Goal: Task Accomplishment & Management: Manage account settings

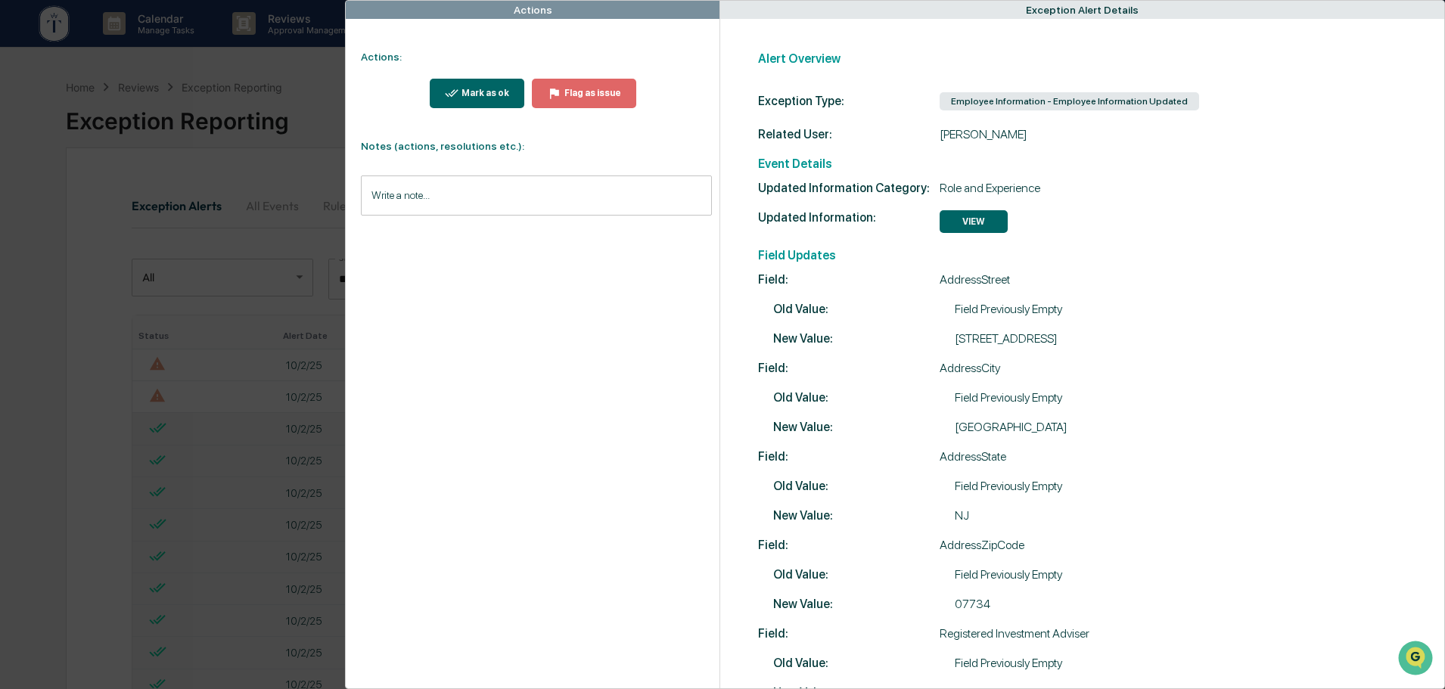
click at [301, 72] on div "Actions Actions: Mark as ok Flag as issue Notes (actions, resolutions etc.): Wr…" at bounding box center [722, 344] width 1445 height 689
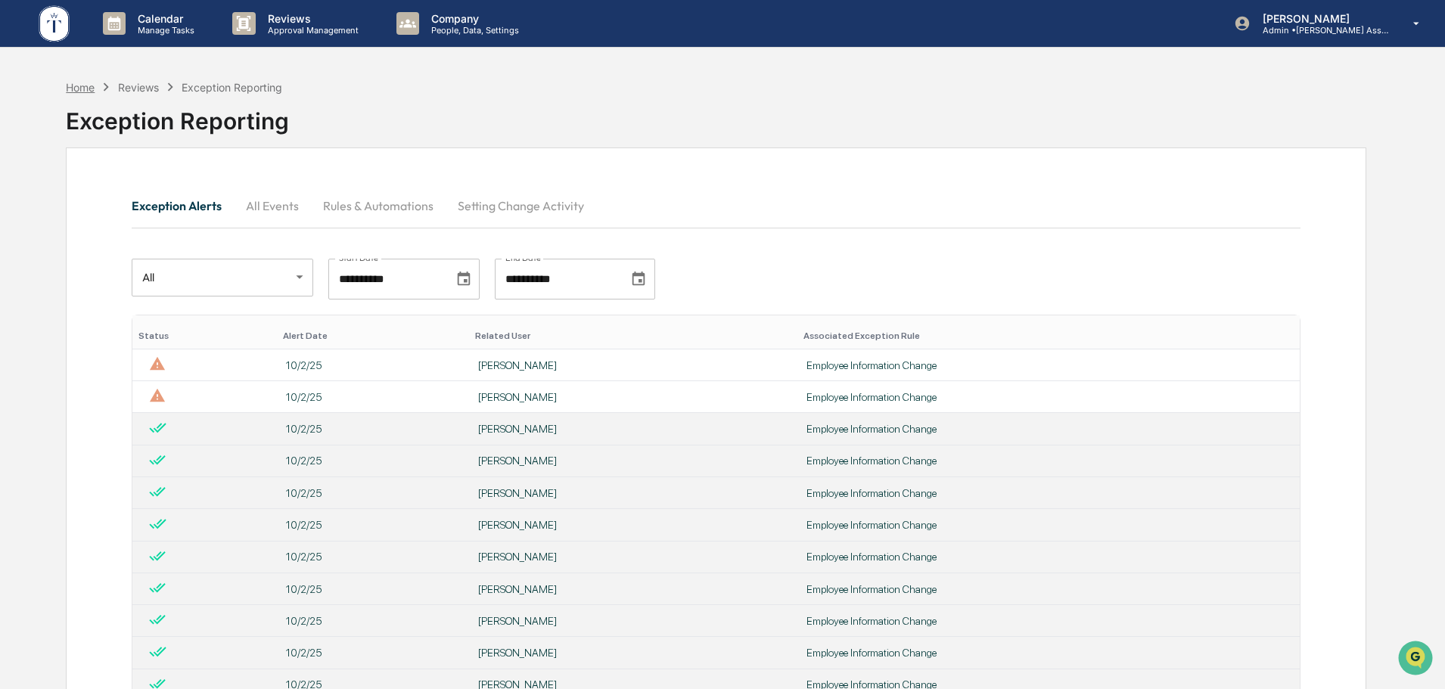
click at [82, 90] on div "Home" at bounding box center [80, 87] width 29 height 13
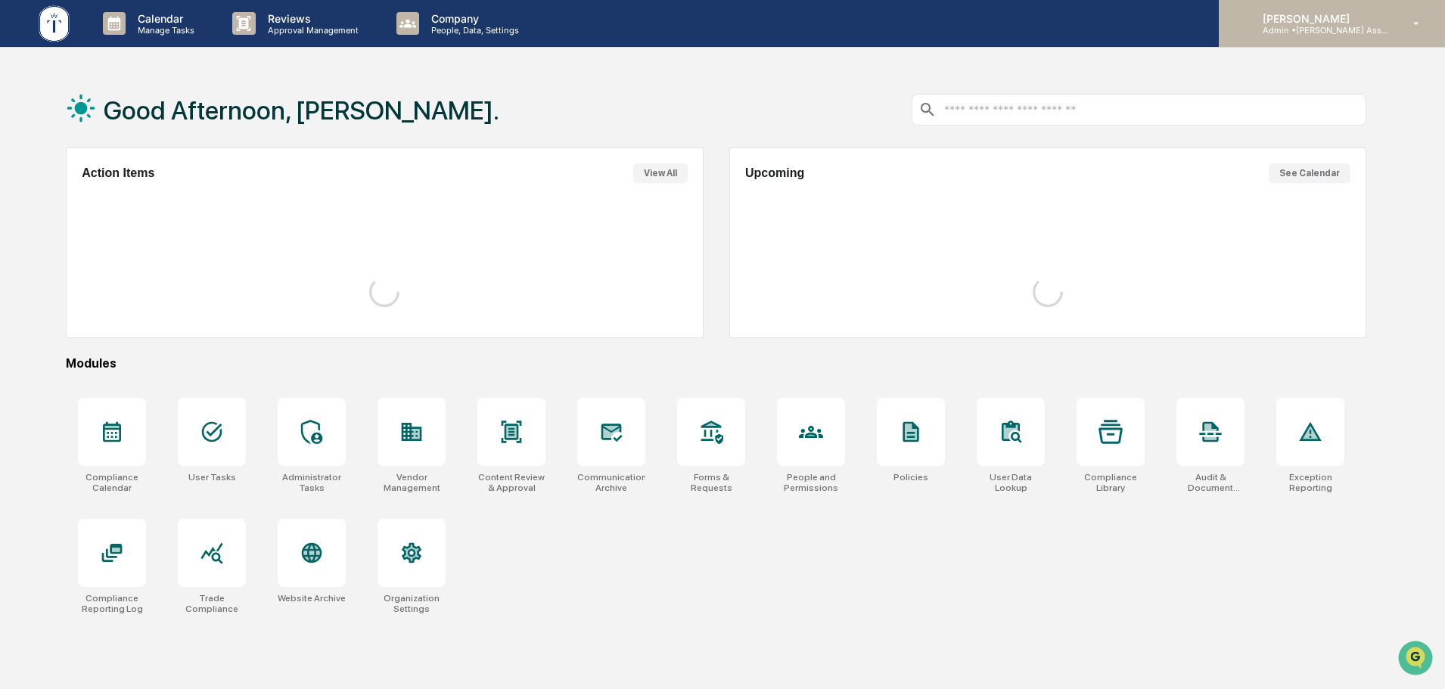
click at [1327, 33] on p "Admin • [PERSON_NAME] Asset Management LLC" at bounding box center [1321, 30] width 141 height 11
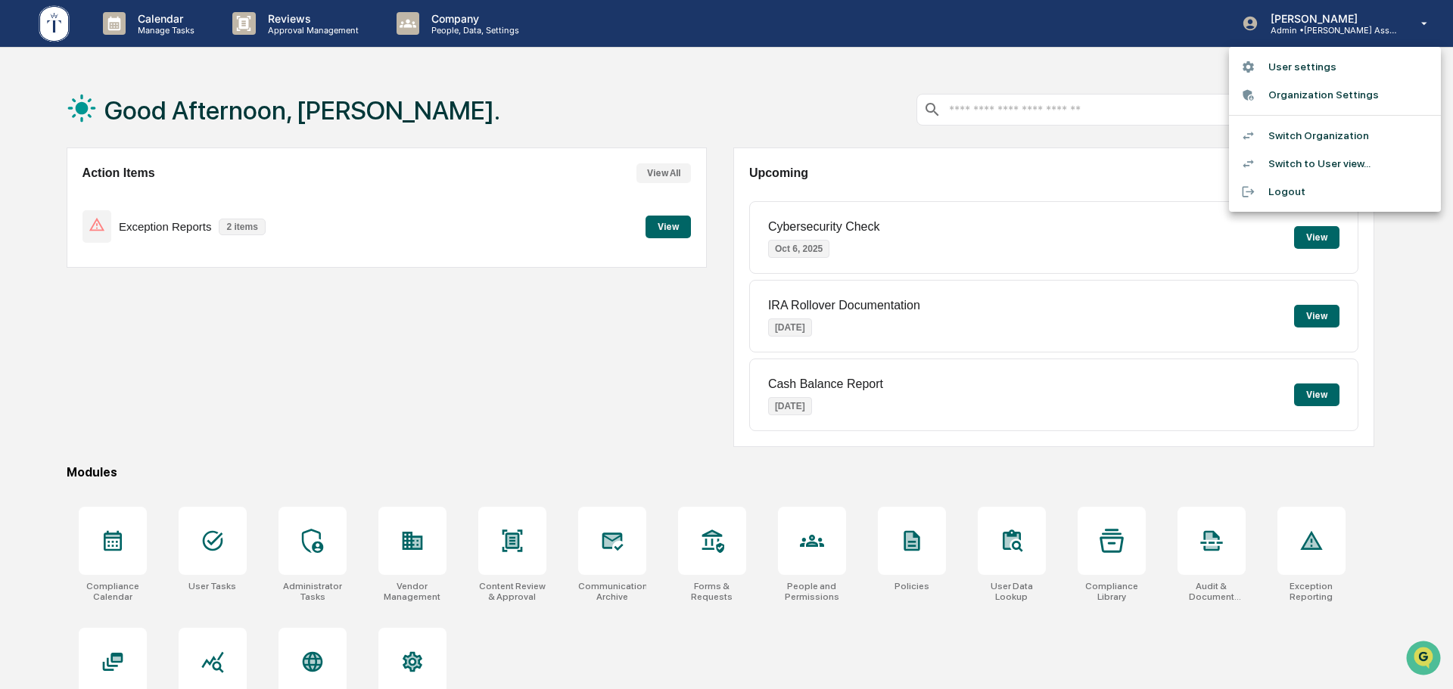
click at [1309, 137] on li "Switch Organization" at bounding box center [1335, 136] width 212 height 28
